Goal: Transaction & Acquisition: Purchase product/service

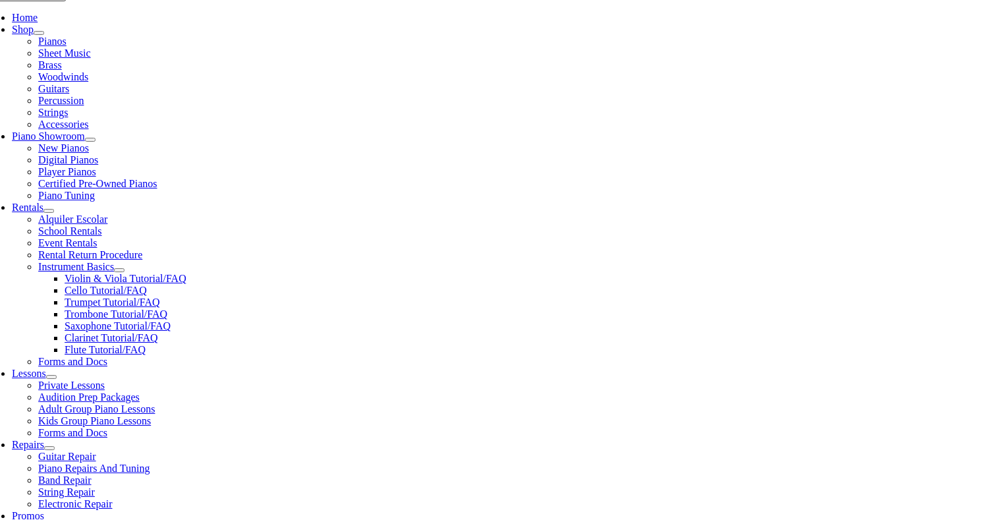
scroll to position [309, 0]
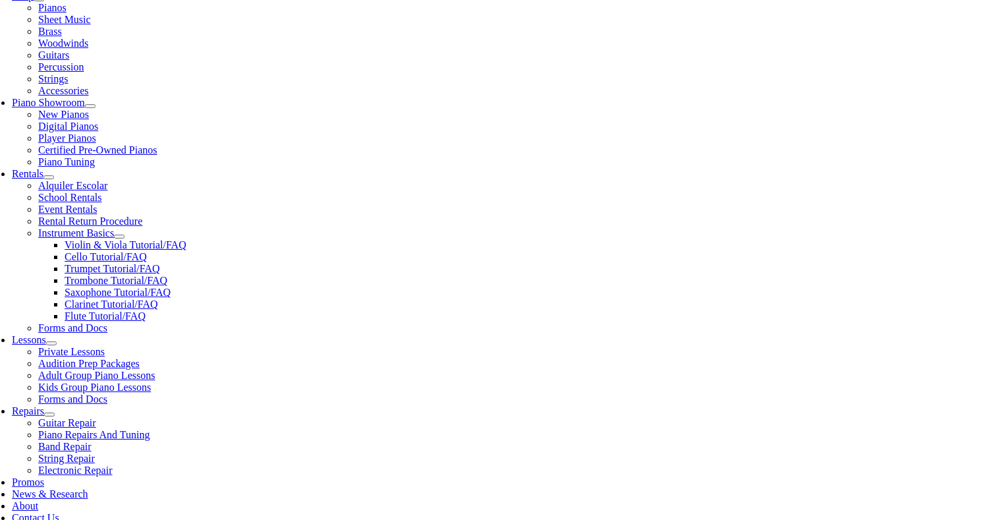
type input "g"
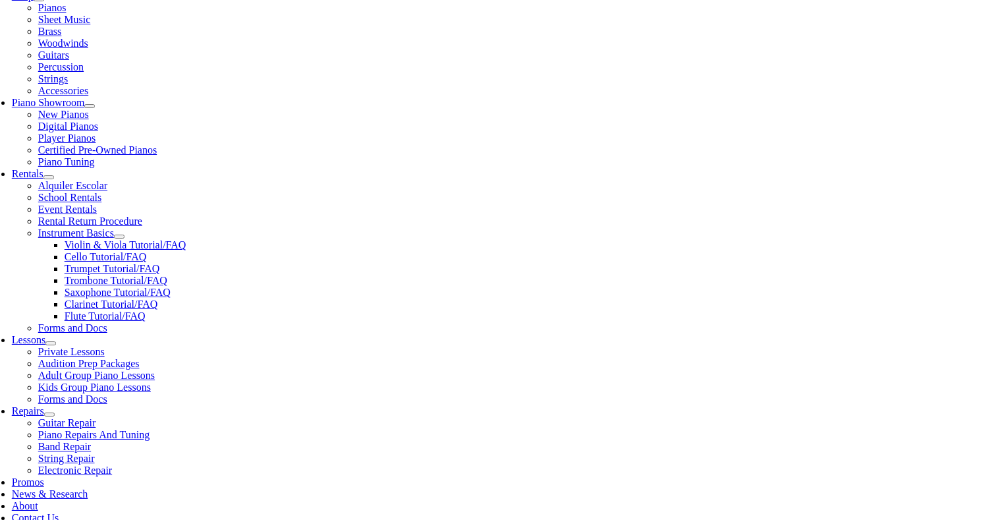
scroll to position [122, 0]
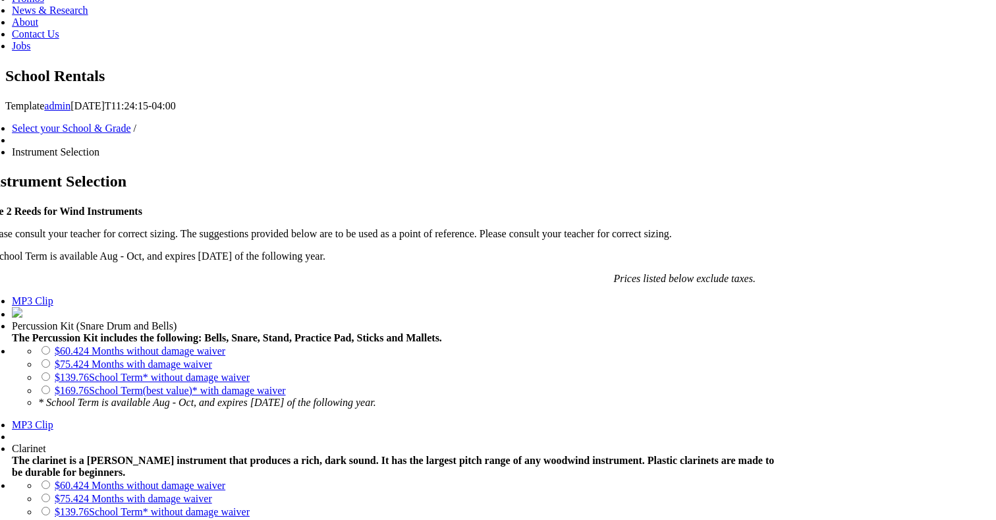
scroll to position [773, 0]
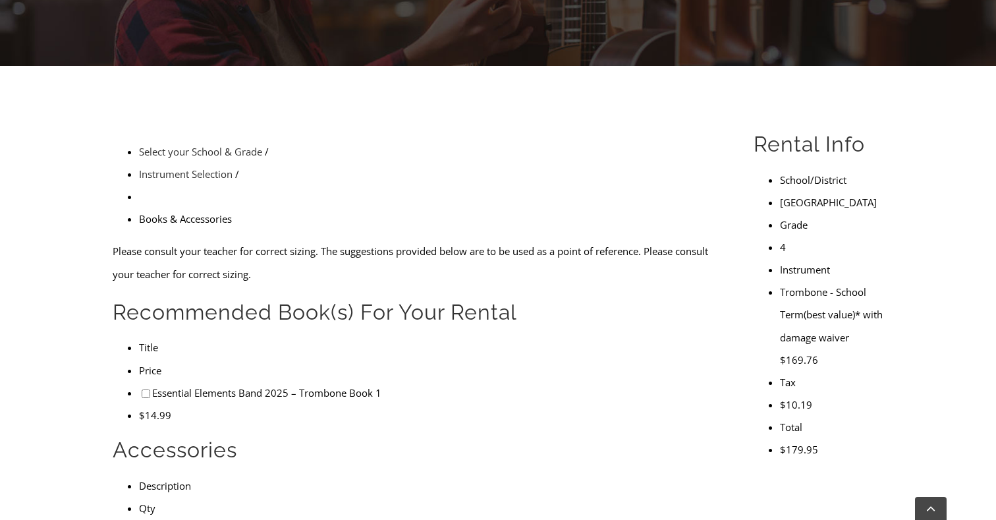
scroll to position [285, 0]
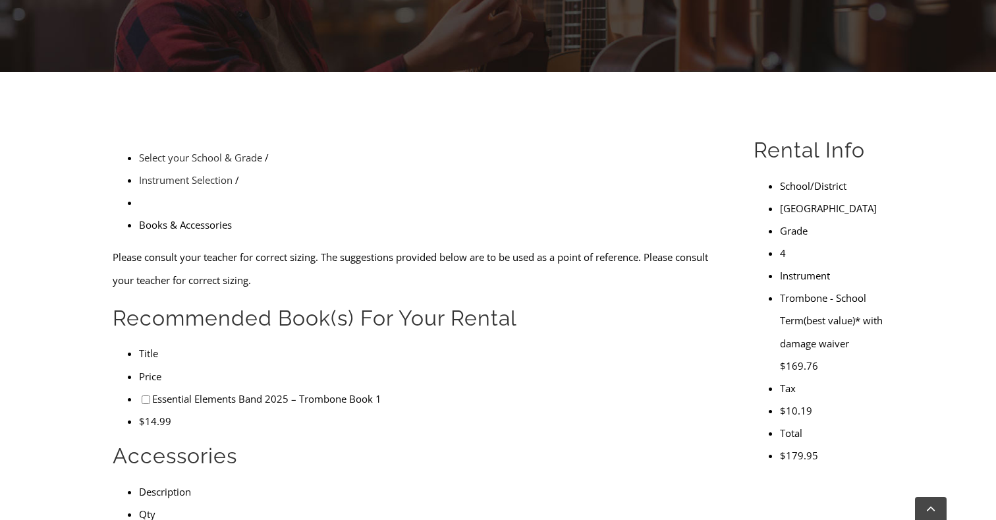
click at [142, 395] on input"] "checkbox" at bounding box center [146, 399] width 9 height 9
checkbox input"] "true"
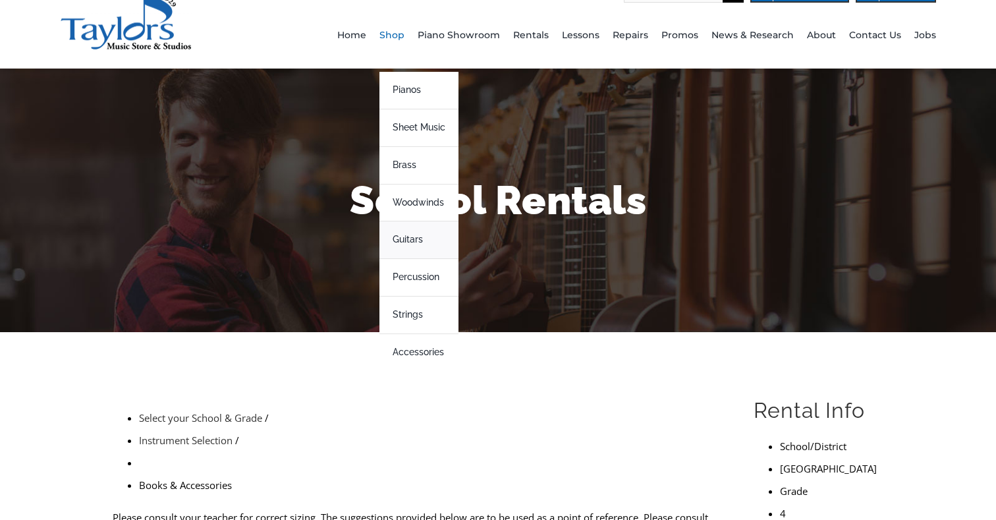
scroll to position [24, 0]
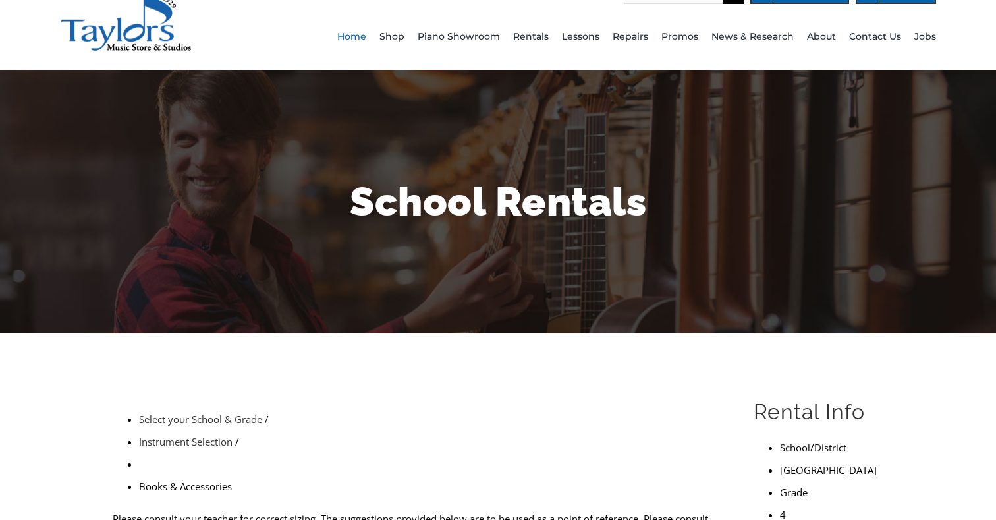
click at [365, 37] on span "Home" at bounding box center [351, 36] width 29 height 21
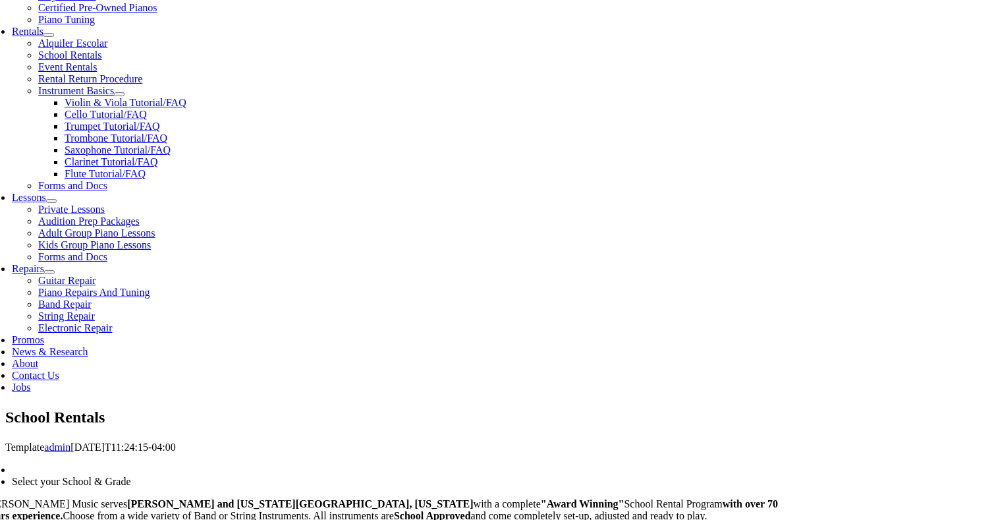
scroll to position [478, 0]
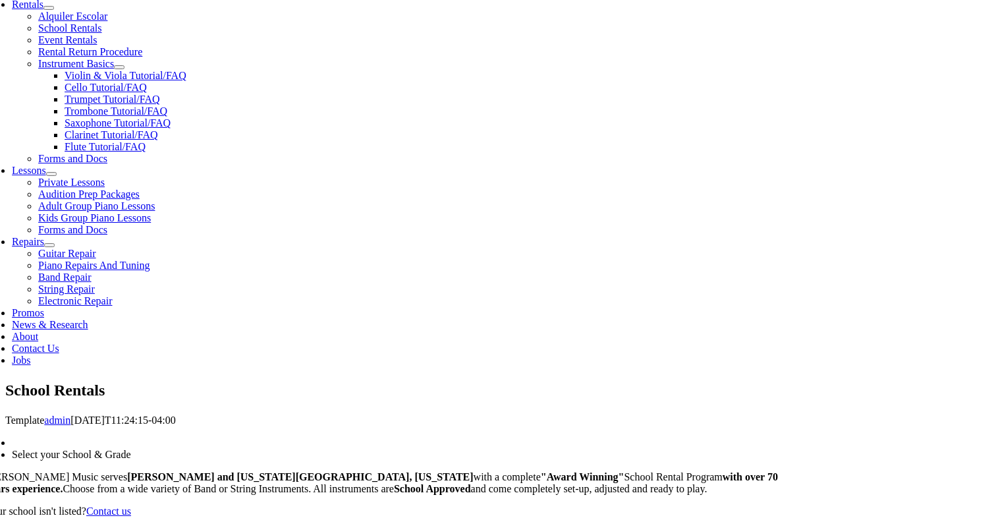
type input "gr"
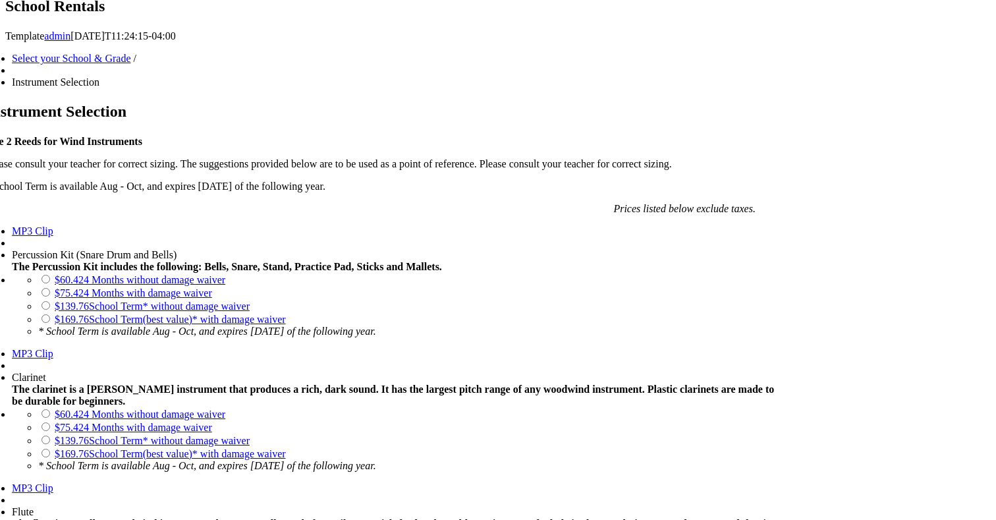
scroll to position [856, 0]
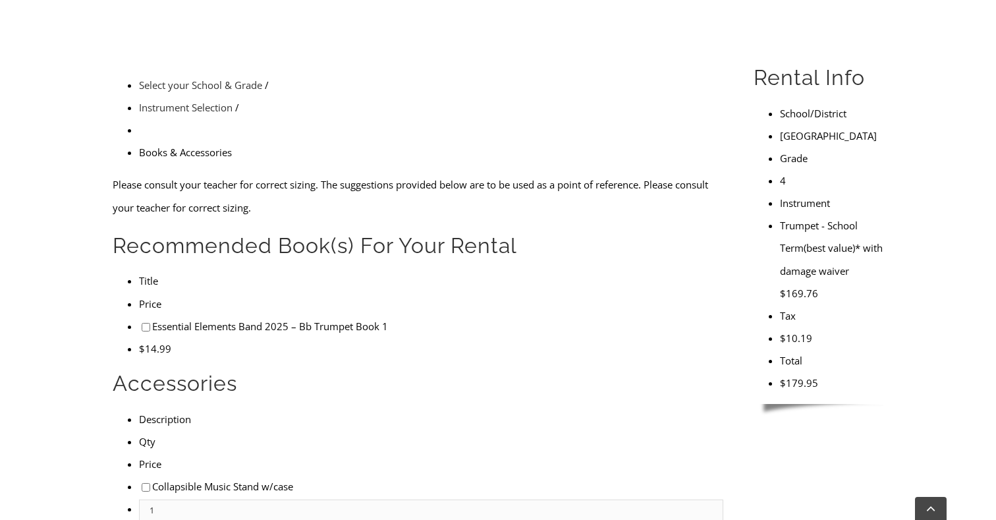
scroll to position [287, 0]
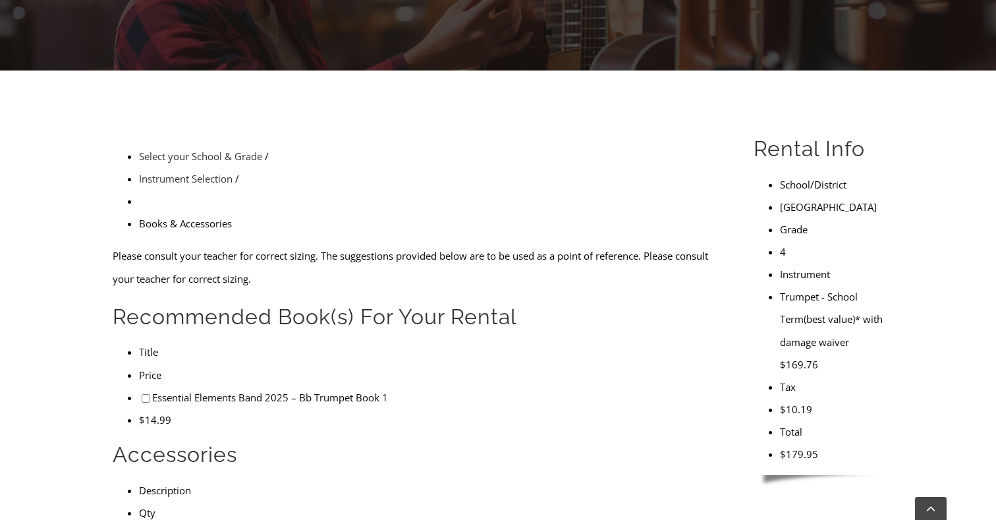
click at [142, 394] on input"] "checkbox" at bounding box center [146, 398] width 9 height 9
checkbox input"] "true"
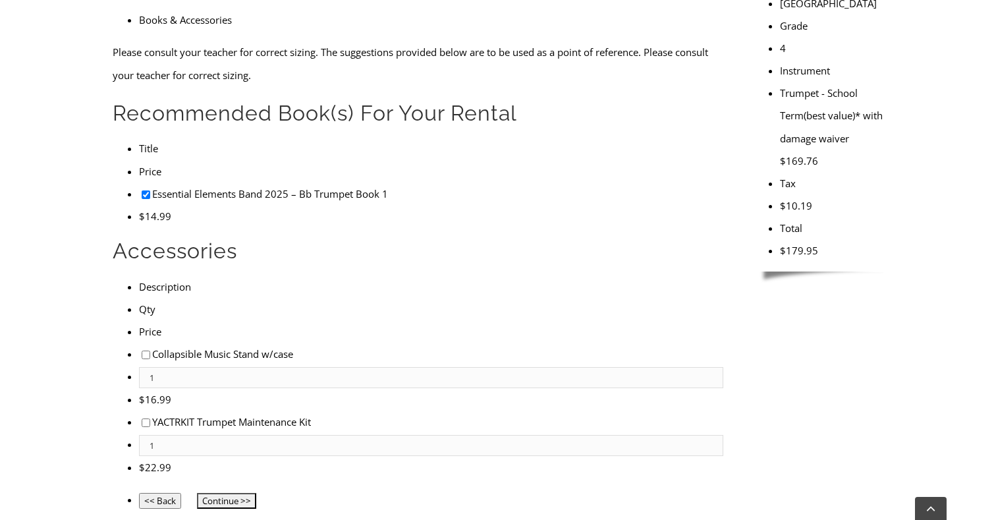
scroll to position [493, 0]
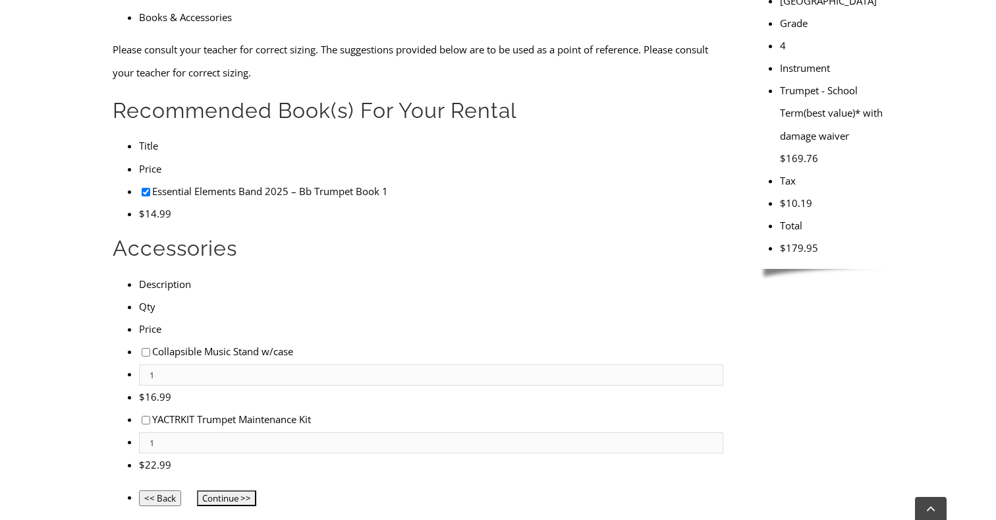
click at [241, 490] on input "Continue >>" at bounding box center [226, 498] width 59 height 16
click at [243, 490] on input "Continue >>" at bounding box center [226, 498] width 59 height 16
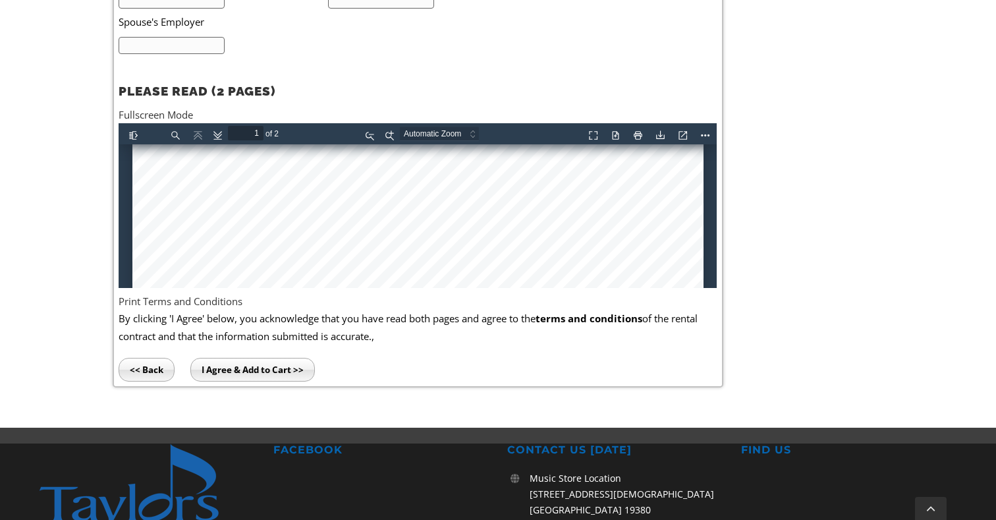
scroll to position [345, 0]
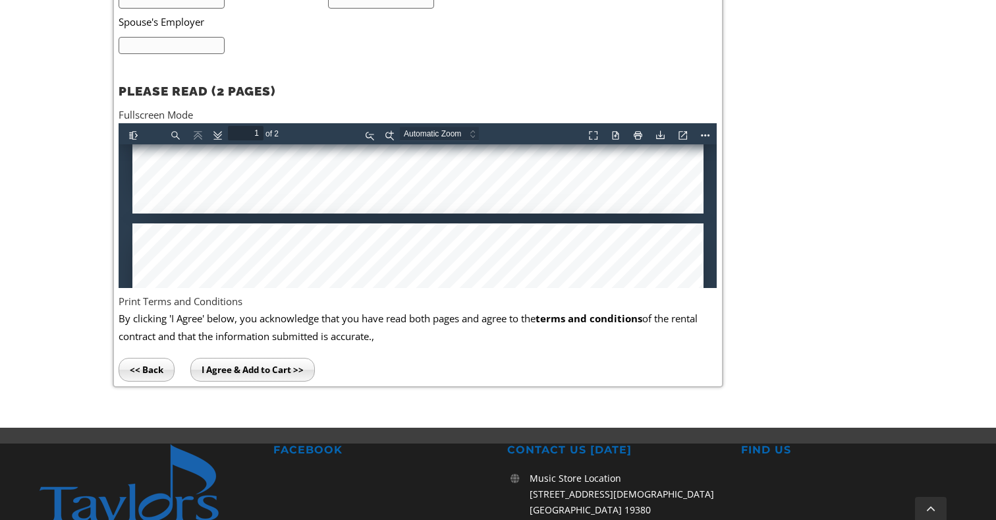
type input "2"
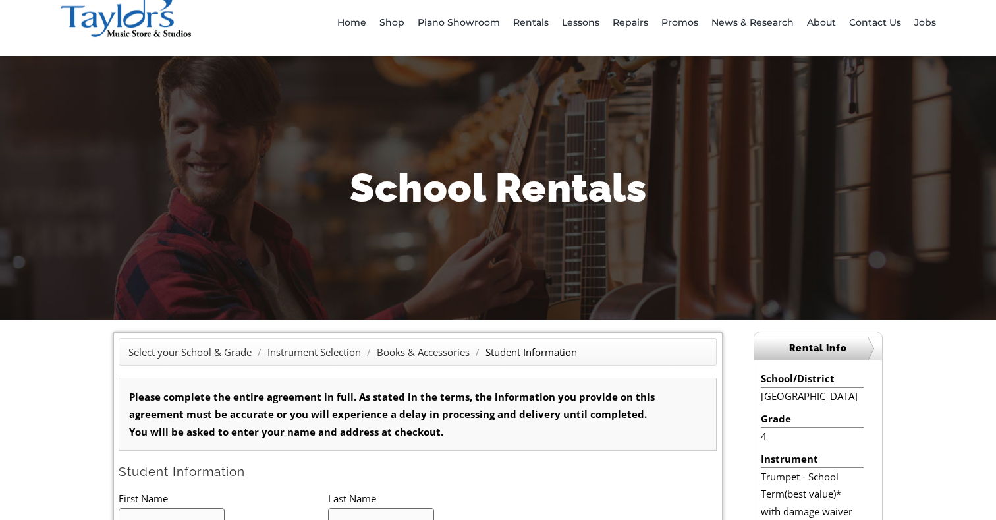
scroll to position [0, 0]
